Goal: Task Accomplishment & Management: Use online tool/utility

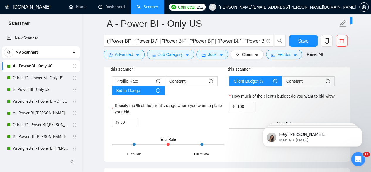
drag, startPoint x: 205, startPoint y: 123, endPoint x: 229, endPoint y: 117, distance: 25.1
click at [205, 123] on div "% 50" at bounding box center [168, 121] width 112 height 9
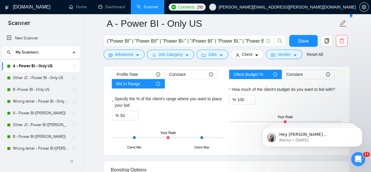
scroll to position [1068, 0]
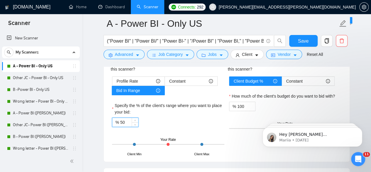
click at [127, 121] on input "50" at bounding box center [129, 122] width 18 height 9
type input "5"
type input "1"
type input "50"
click at [185, 55] on icon "caret-down" at bounding box center [187, 55] width 4 height 4
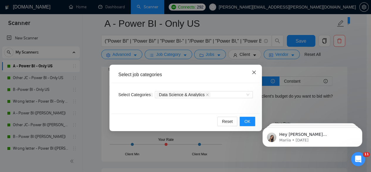
drag, startPoint x: 257, startPoint y: 77, endPoint x: 253, endPoint y: 69, distance: 9.1
click at [256, 76] on span "Close" at bounding box center [254, 73] width 16 height 16
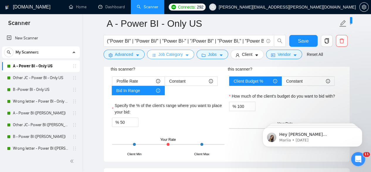
click at [180, 55] on span "Job Category" at bounding box center [170, 54] width 24 height 6
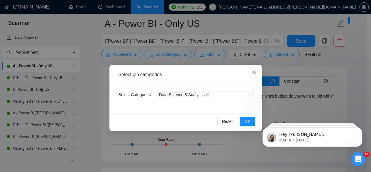
click at [249, 72] on span "Close" at bounding box center [254, 73] width 16 height 16
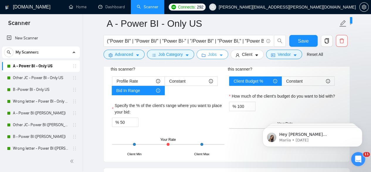
click at [216, 52] on button "Jobs" at bounding box center [212, 54] width 32 height 9
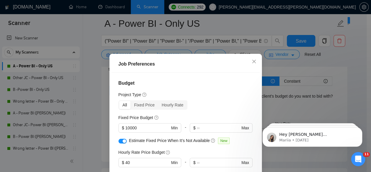
scroll to position [39, 0]
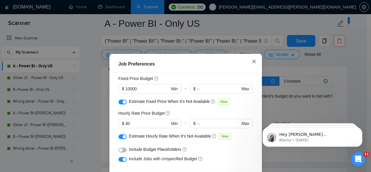
click at [252, 62] on icon "close" at bounding box center [254, 61] width 5 height 5
